Goal: Communication & Community: Share content

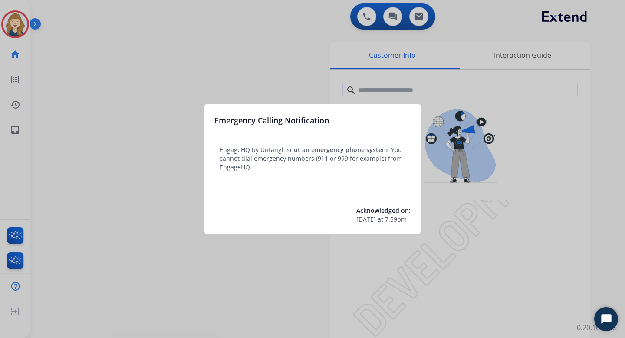
click at [293, 72] on div at bounding box center [312, 169] width 625 height 338
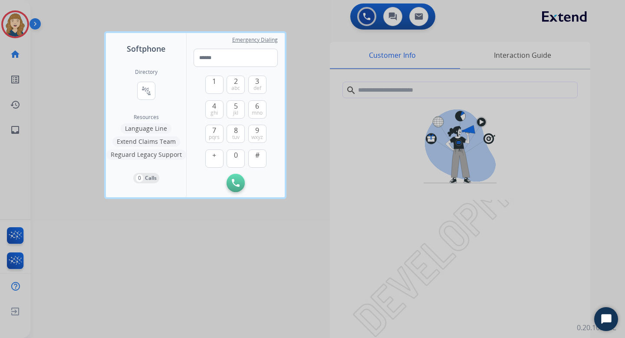
click at [82, 112] on div at bounding box center [312, 169] width 625 height 338
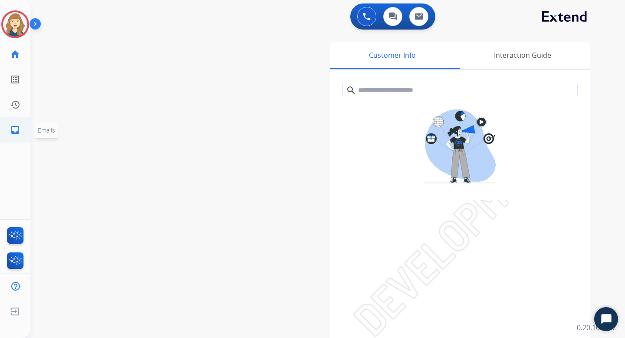
click at [11, 128] on mat-icon "inbox" at bounding box center [15, 130] width 10 height 10
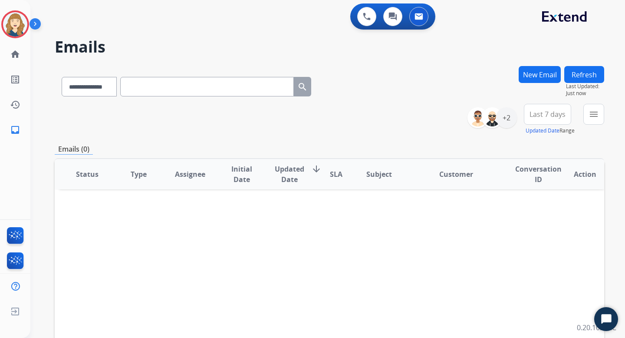
click at [548, 79] on button "New Email" at bounding box center [540, 74] width 42 height 17
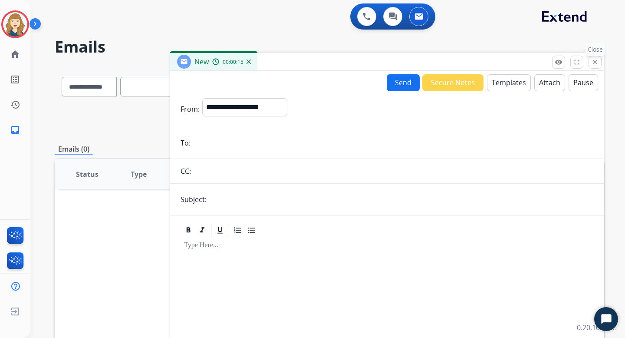
click at [598, 63] on mat-icon "close" at bounding box center [596, 62] width 8 height 8
